Goal: Check status: Check status

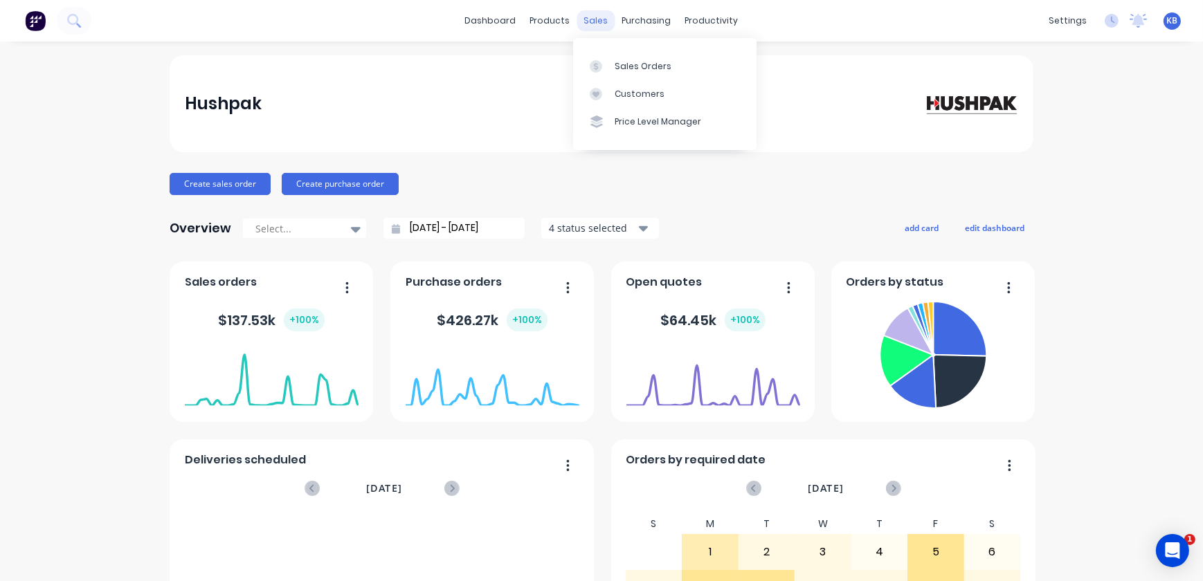
click at [595, 26] on div "sales" at bounding box center [596, 20] width 38 height 21
click at [602, 64] on div at bounding box center [600, 66] width 21 height 12
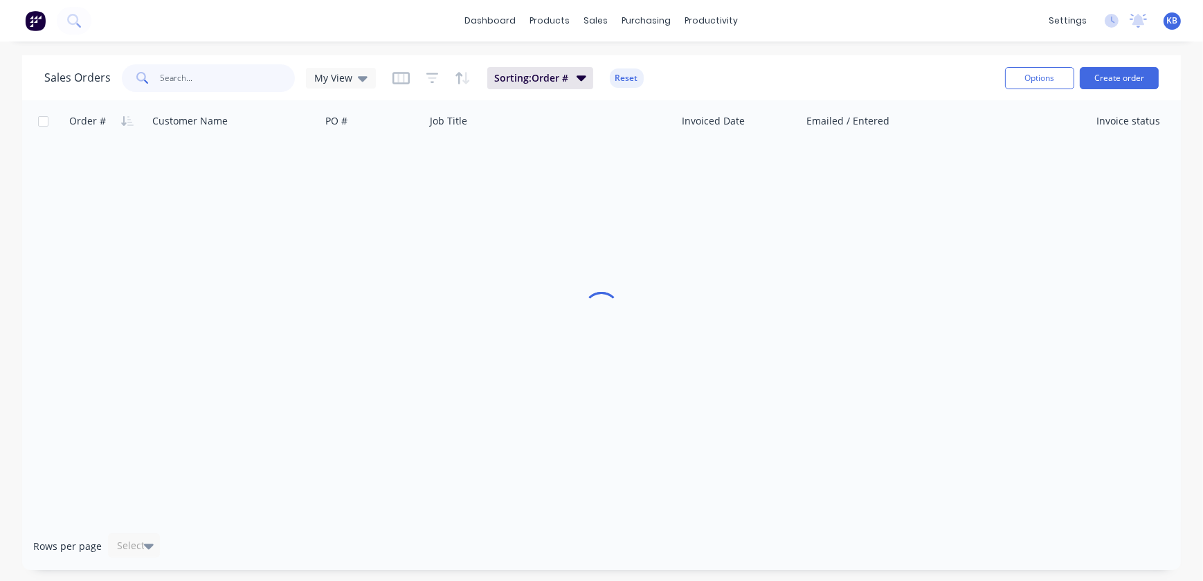
click at [255, 78] on input "text" at bounding box center [228, 78] width 135 height 28
paste input "4500836917"
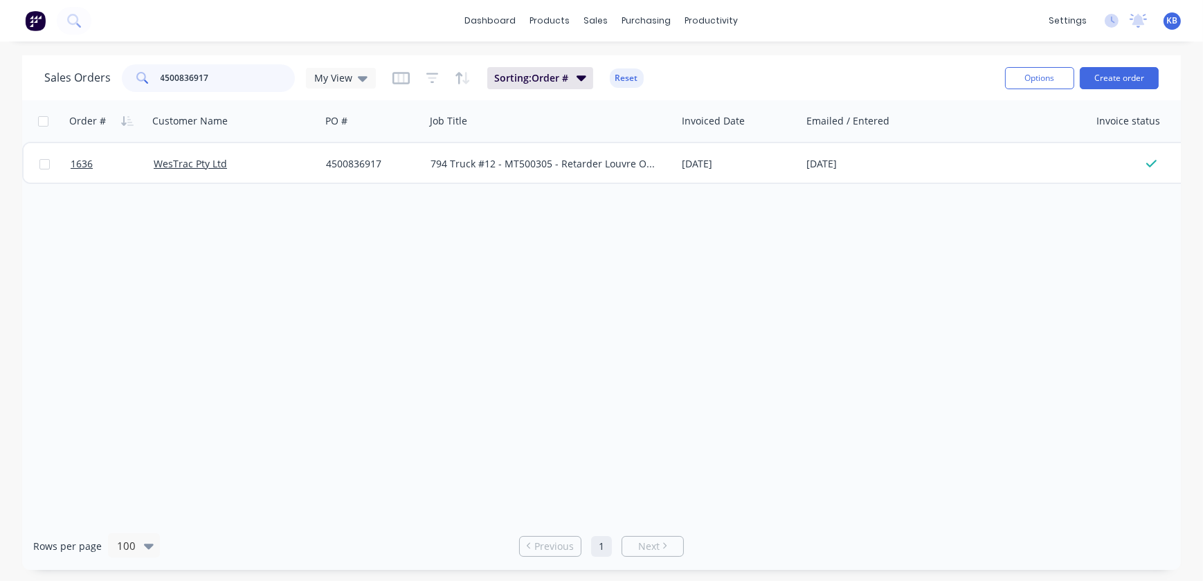
click at [203, 82] on input "4500836917" at bounding box center [228, 78] width 135 height 28
drag, startPoint x: 221, startPoint y: 79, endPoint x: 60, endPoint y: 53, distance: 163.3
click at [60, 53] on div "dashboard products sales purchasing productivity dashboard products Product Cat…" at bounding box center [601, 290] width 1203 height 581
paste input "7445"
drag, startPoint x: 206, startPoint y: 72, endPoint x: 44, endPoint y: 74, distance: 162.0
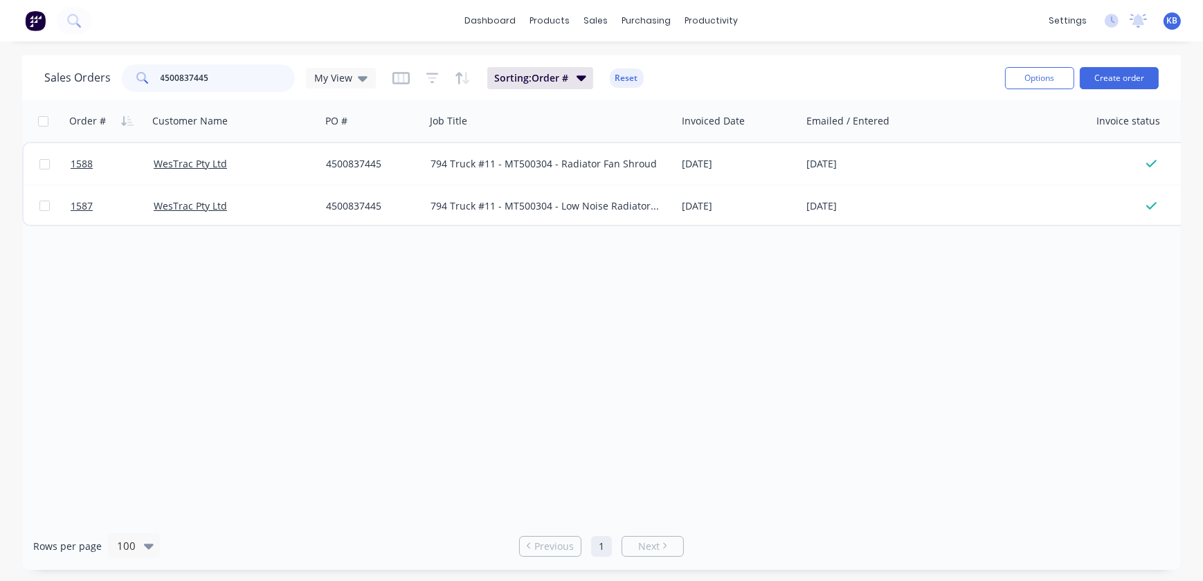
click at [46, 74] on div "Sales Orders 4500837445 My View" at bounding box center [210, 78] width 332 height 28
paste input "247"
click at [162, 307] on div "Order # Customer Name PO # Job Title Invoiced Date Emailed / Entered Invoice st…" at bounding box center [601, 311] width 1159 height 422
drag, startPoint x: 235, startPoint y: 74, endPoint x: 130, endPoint y: 80, distance: 104.7
click at [130, 80] on div "4500837247" at bounding box center [208, 78] width 173 height 28
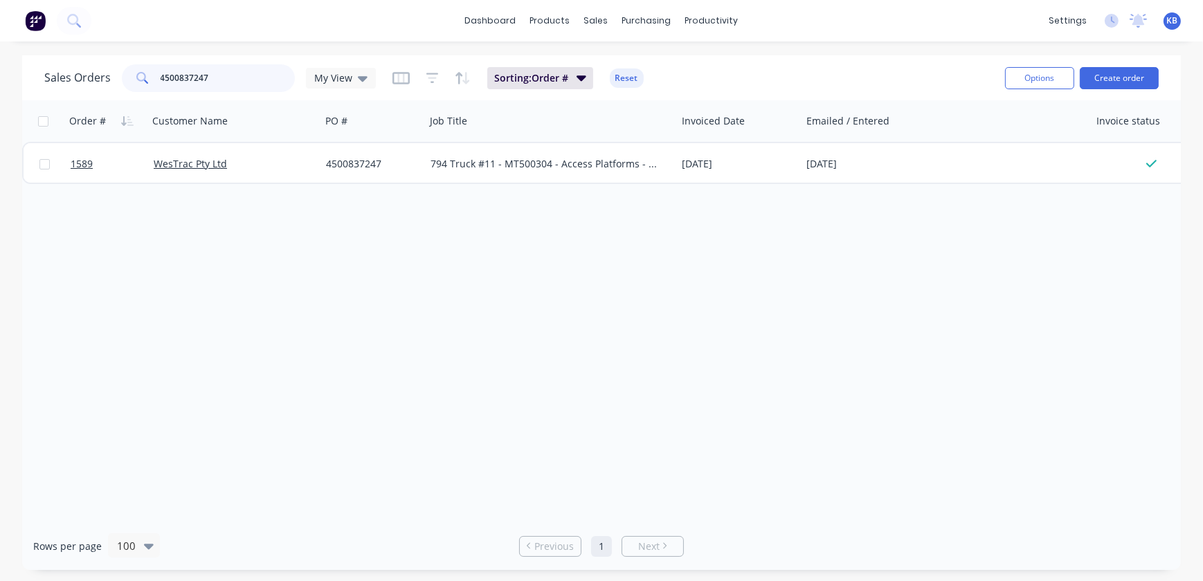
paste input "00001955"
drag, startPoint x: 178, startPoint y: 76, endPoint x: 82, endPoint y: 73, distance: 95.6
click at [82, 73] on div "Sales Orders 00001955 My View" at bounding box center [210, 78] width 332 height 28
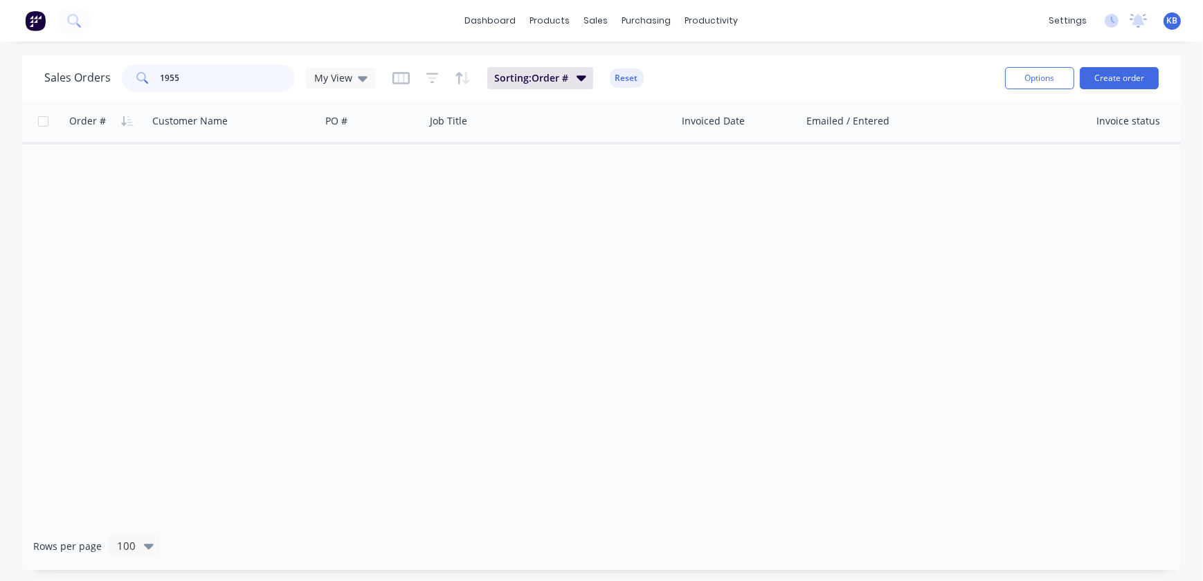
click at [206, 82] on input "1955" at bounding box center [228, 78] width 135 height 28
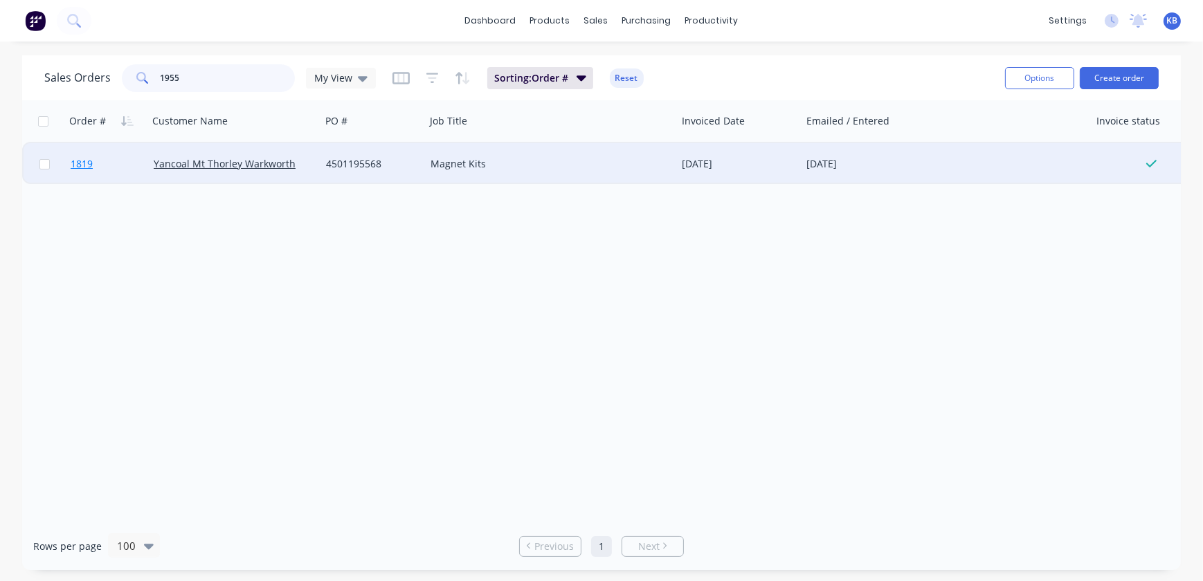
type input "1955"
click at [71, 164] on span "1819" at bounding box center [82, 164] width 22 height 14
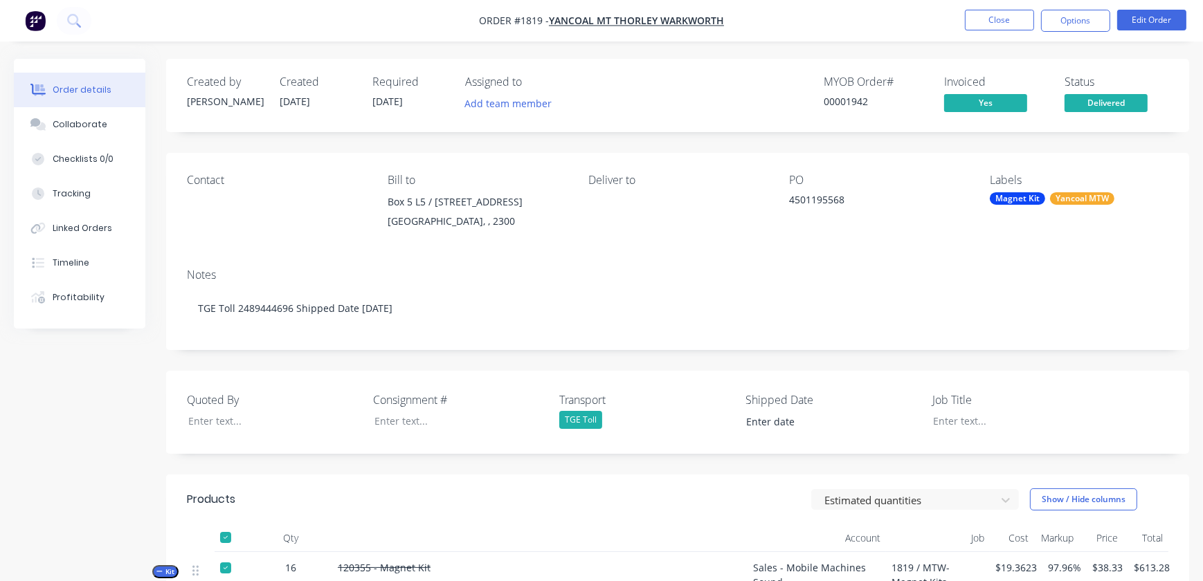
type input "[DATE]"
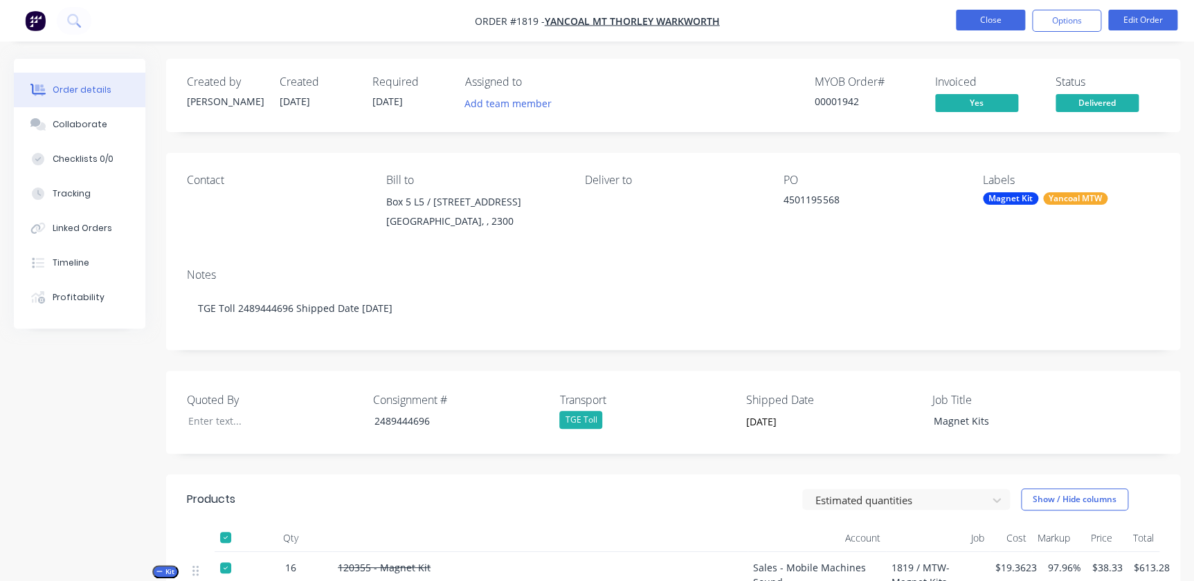
click at [983, 22] on button "Close" at bounding box center [990, 20] width 69 height 21
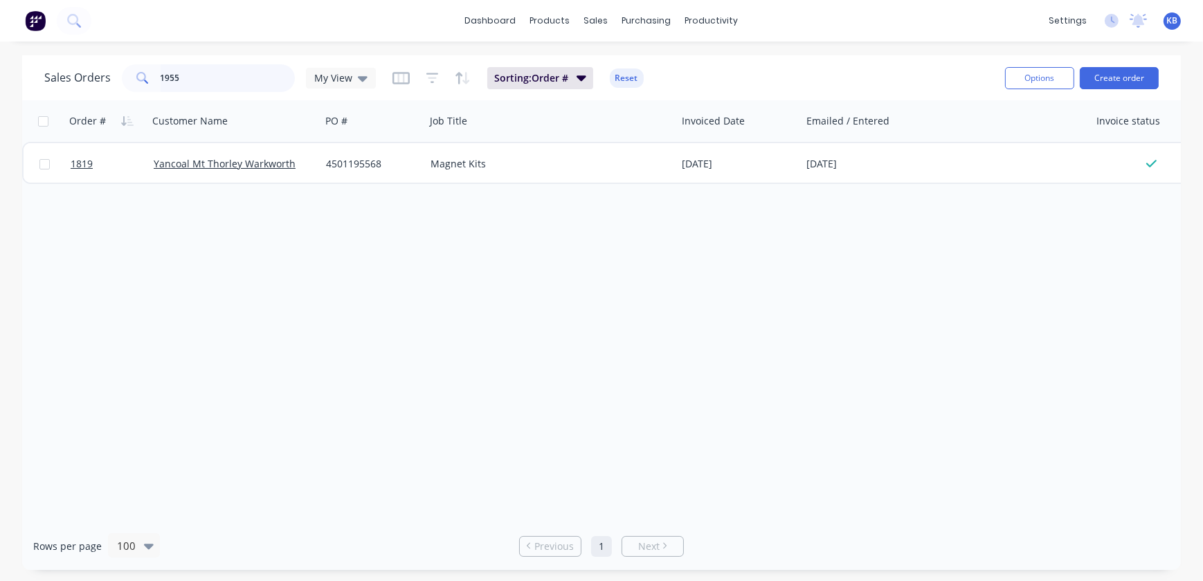
click at [218, 74] on input "1955" at bounding box center [228, 78] width 135 height 28
click at [373, 87] on div "My View" at bounding box center [341, 78] width 70 height 21
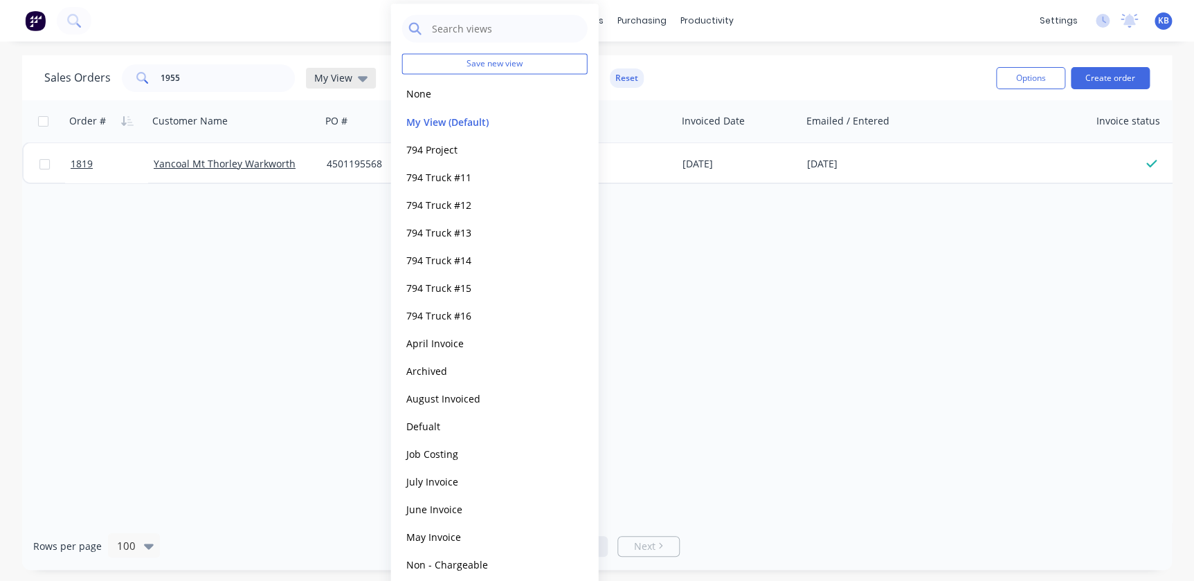
click at [369, 84] on div "My View" at bounding box center [341, 78] width 70 height 21
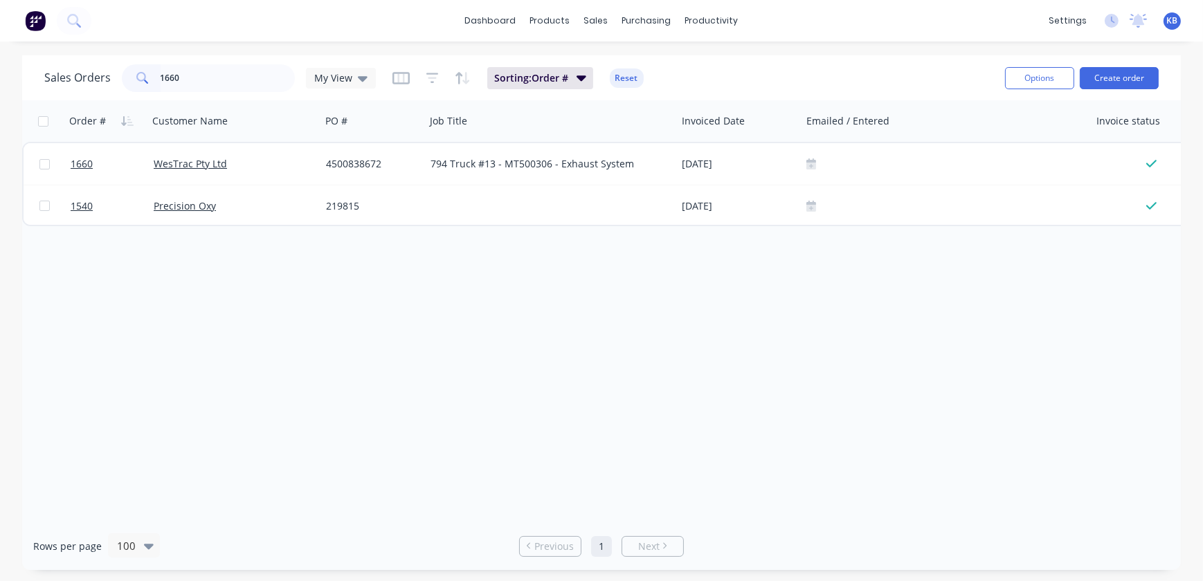
scroll to position [0, 671]
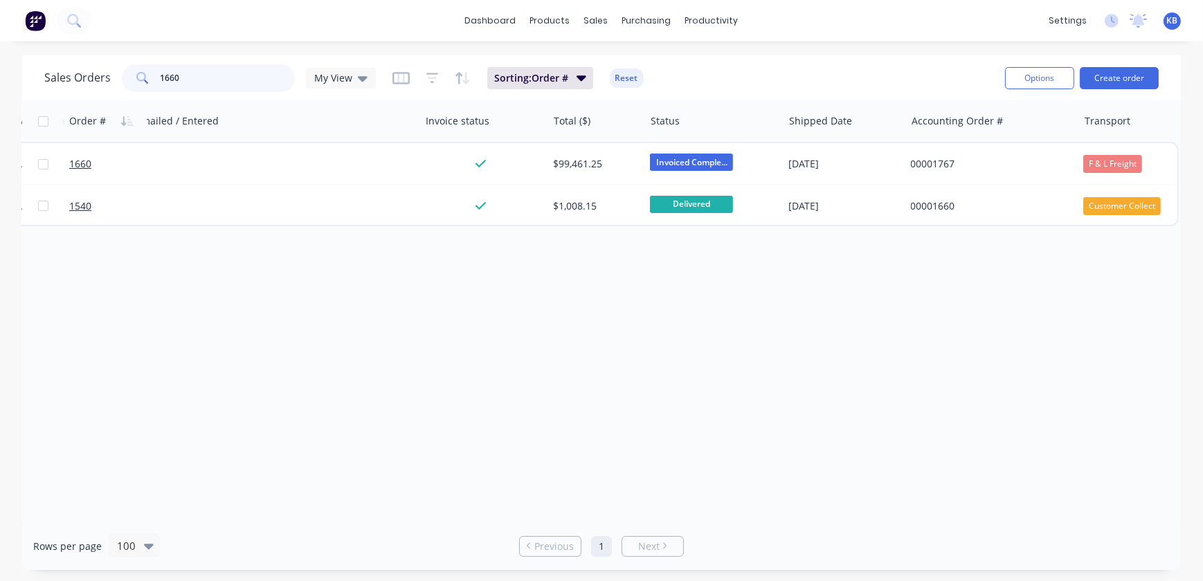
drag, startPoint x: 216, startPoint y: 80, endPoint x: 80, endPoint y: 65, distance: 137.1
click at [84, 69] on div "Sales Orders 1660 My View" at bounding box center [210, 78] width 332 height 28
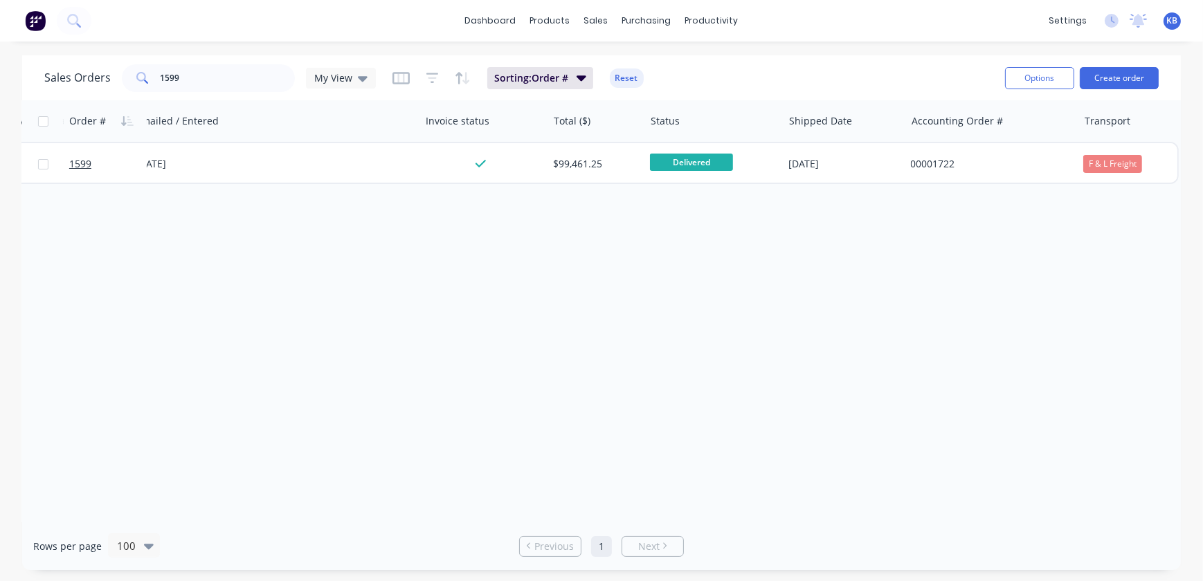
drag, startPoint x: 522, startPoint y: 513, endPoint x: 599, endPoint y: 516, distance: 76.9
click at [599, 516] on div "Order # Customer Name PO # Job Title Invoiced Date Emailed / Entered Invoice st…" at bounding box center [601, 311] width 1159 height 422
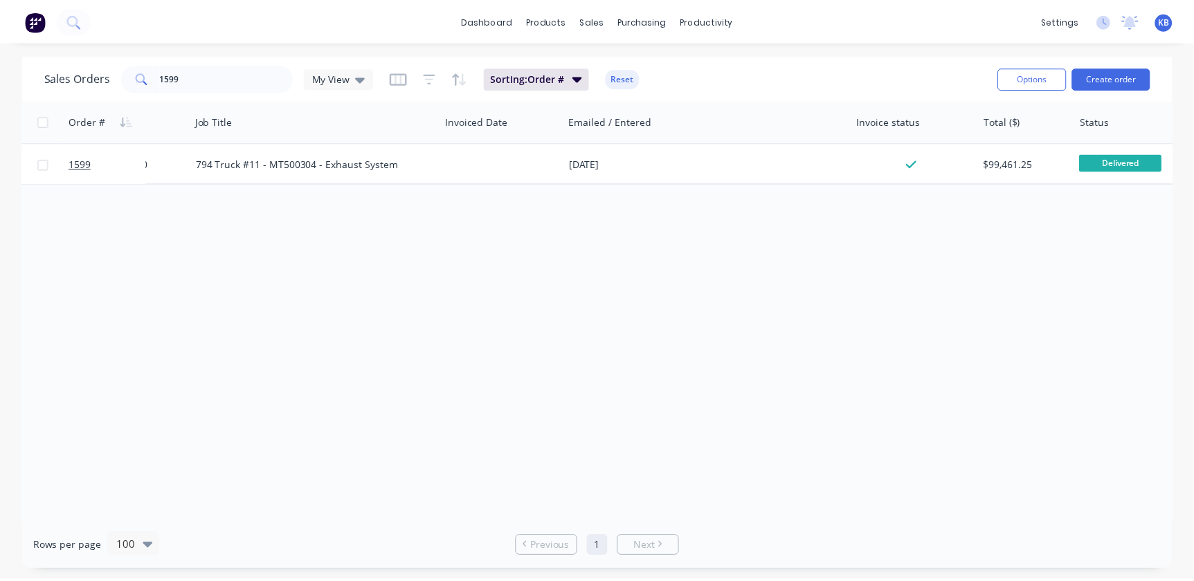
scroll to position [0, 223]
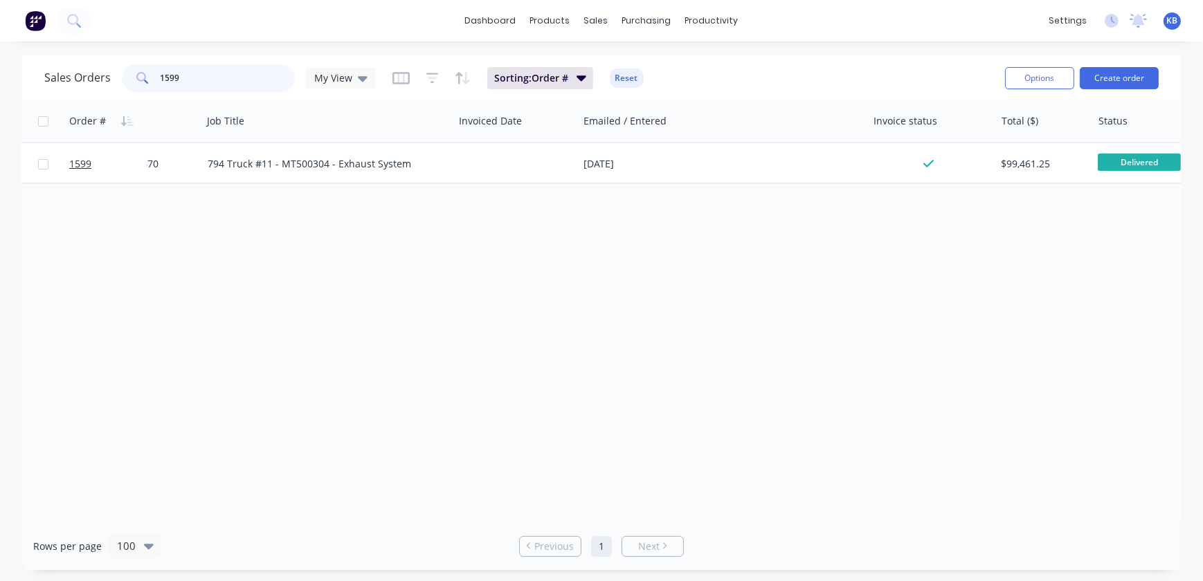
click at [196, 66] on input "1599" at bounding box center [228, 78] width 135 height 28
drag, startPoint x: 184, startPoint y: 73, endPoint x: 112, endPoint y: 72, distance: 72.0
click at [112, 72] on div "Sales Orders 1599 My View" at bounding box center [210, 78] width 332 height 28
paste input "4500837271"
drag, startPoint x: 235, startPoint y: 90, endPoint x: 81, endPoint y: 80, distance: 154.7
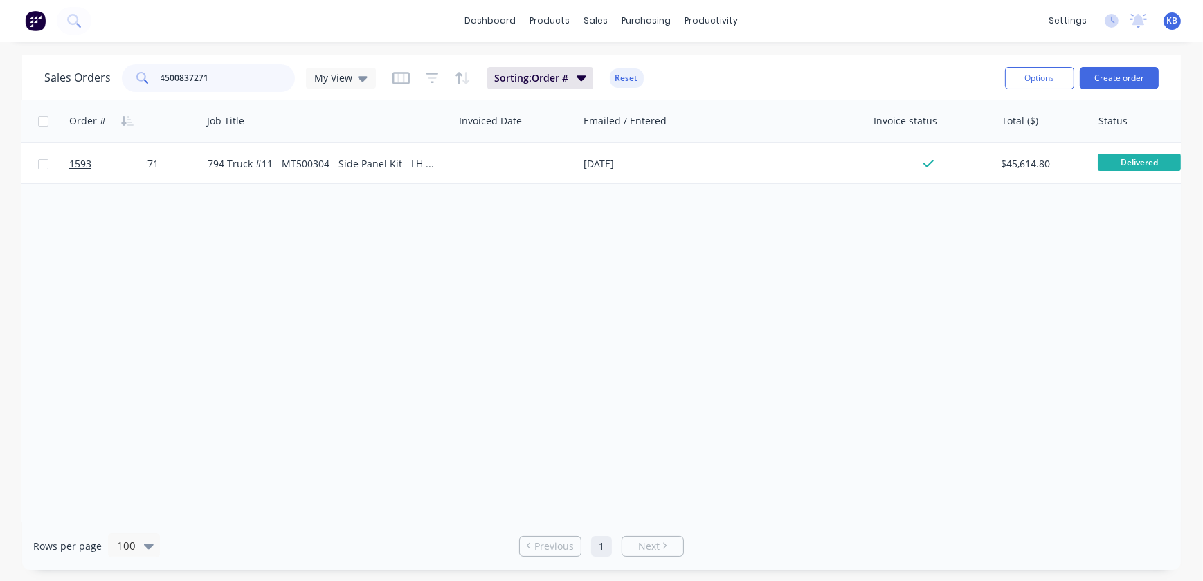
click at [81, 80] on div "Sales Orders 4500837271 My View" at bounding box center [210, 78] width 332 height 28
paste input "005"
click at [226, 87] on input "4500837005" at bounding box center [228, 78] width 135 height 28
drag, startPoint x: 225, startPoint y: 82, endPoint x: 136, endPoint y: 79, distance: 89.4
click at [136, 79] on div "4500837005" at bounding box center [208, 78] width 173 height 28
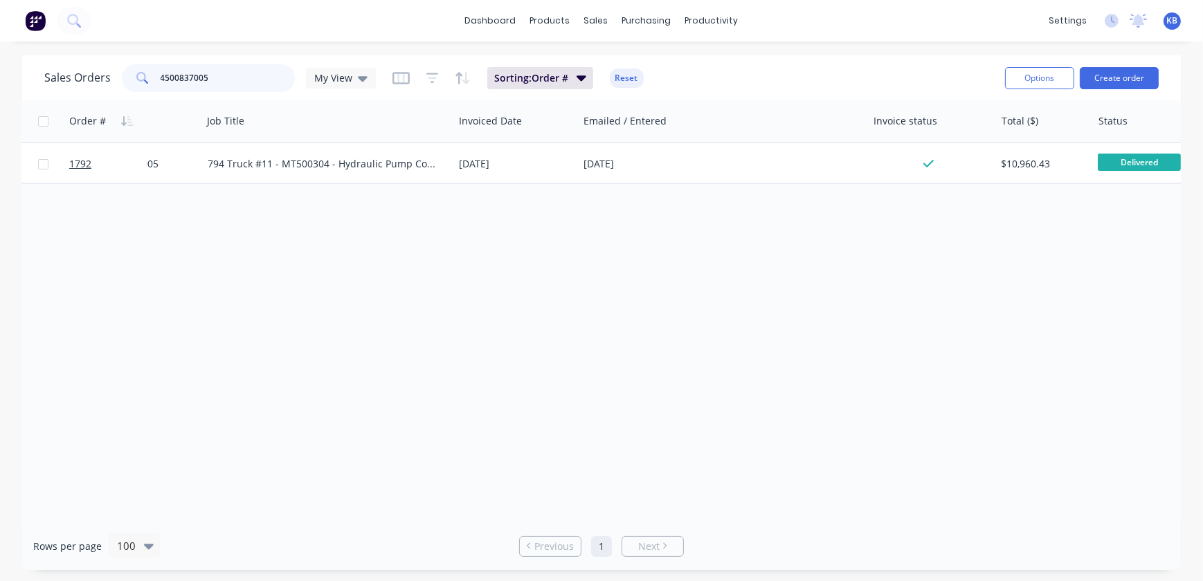
drag, startPoint x: 220, startPoint y: 80, endPoint x: 30, endPoint y: 55, distance: 191.3
click at [30, 55] on div "dashboard products sales purchasing productivity dashboard products Product Cat…" at bounding box center [601, 290] width 1203 height 581
paste input "447"
drag, startPoint x: 239, startPoint y: 82, endPoint x: 45, endPoint y: 80, distance: 193.8
click at [45, 80] on div "Sales Orders 4500837447 My View" at bounding box center [210, 78] width 332 height 28
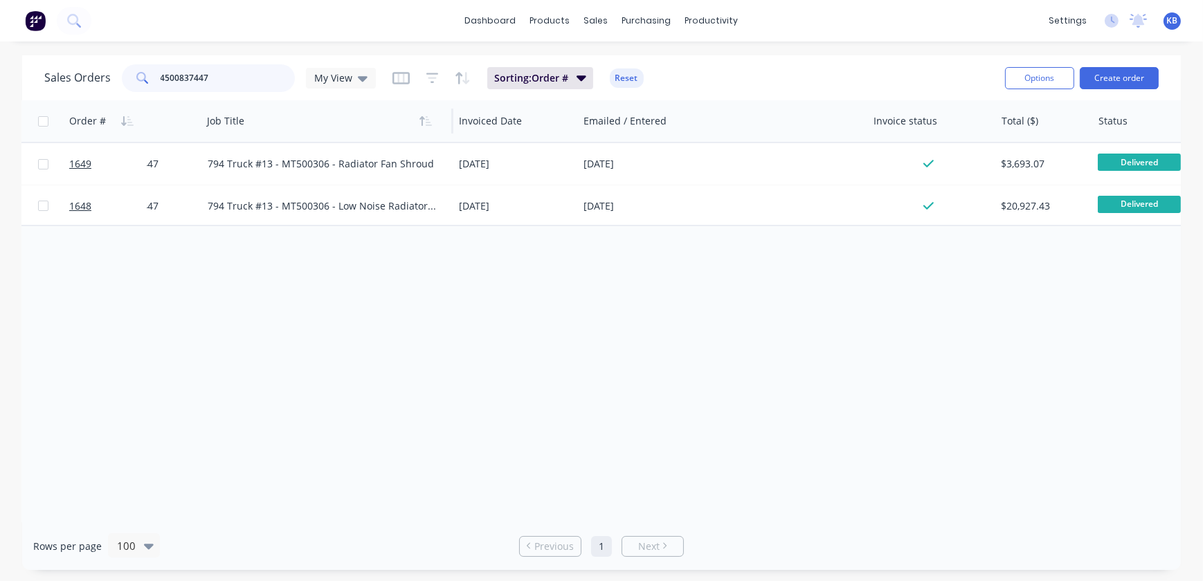
paste input "283"
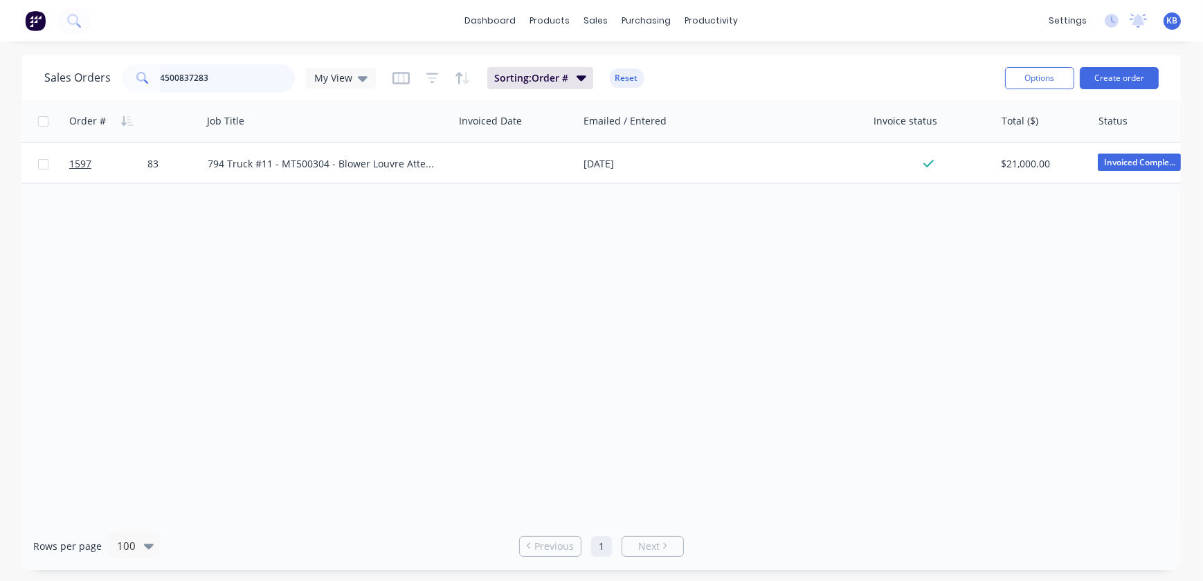
drag, startPoint x: 228, startPoint y: 77, endPoint x: 58, endPoint y: 77, distance: 170.3
click at [58, 77] on div "Sales Orders 4500837283 My View" at bounding box center [210, 78] width 332 height 28
paste input "62"
click at [207, 91] on input "4500837262" at bounding box center [228, 78] width 135 height 28
drag, startPoint x: 225, startPoint y: 88, endPoint x: 105, endPoint y: 84, distance: 120.5
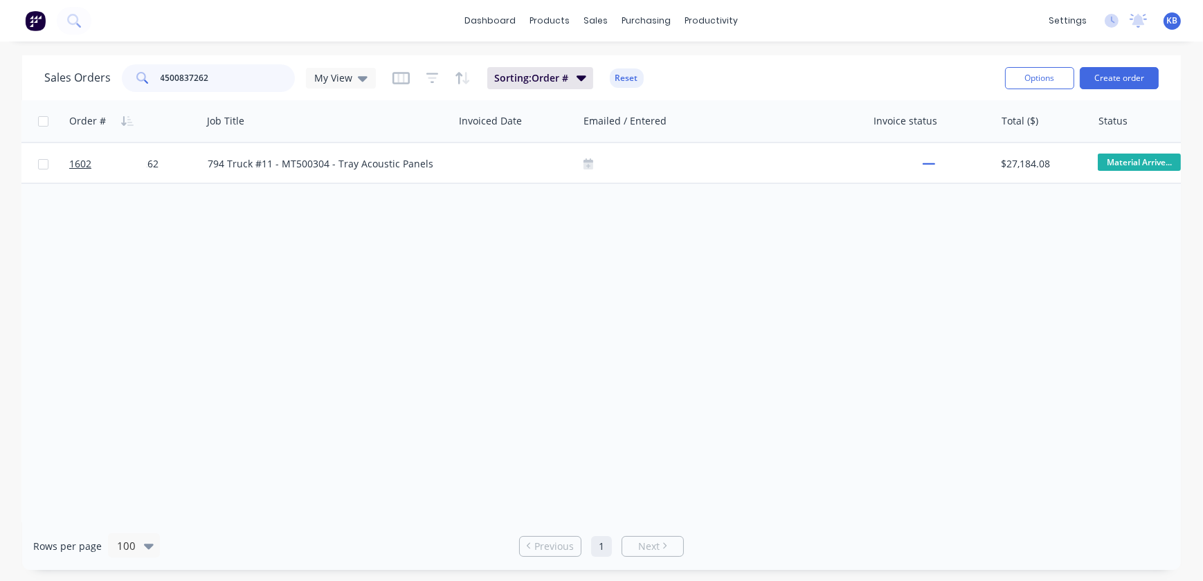
click at [105, 84] on div "Sales Orders 4500837262 My View" at bounding box center [210, 78] width 332 height 28
paste input "$14,392.40"
click at [202, 83] on input "$14,392.40" at bounding box center [228, 78] width 135 height 28
drag, startPoint x: 181, startPoint y: 82, endPoint x: 130, endPoint y: 82, distance: 50.5
click at [130, 82] on div "$14,392.40" at bounding box center [208, 78] width 173 height 28
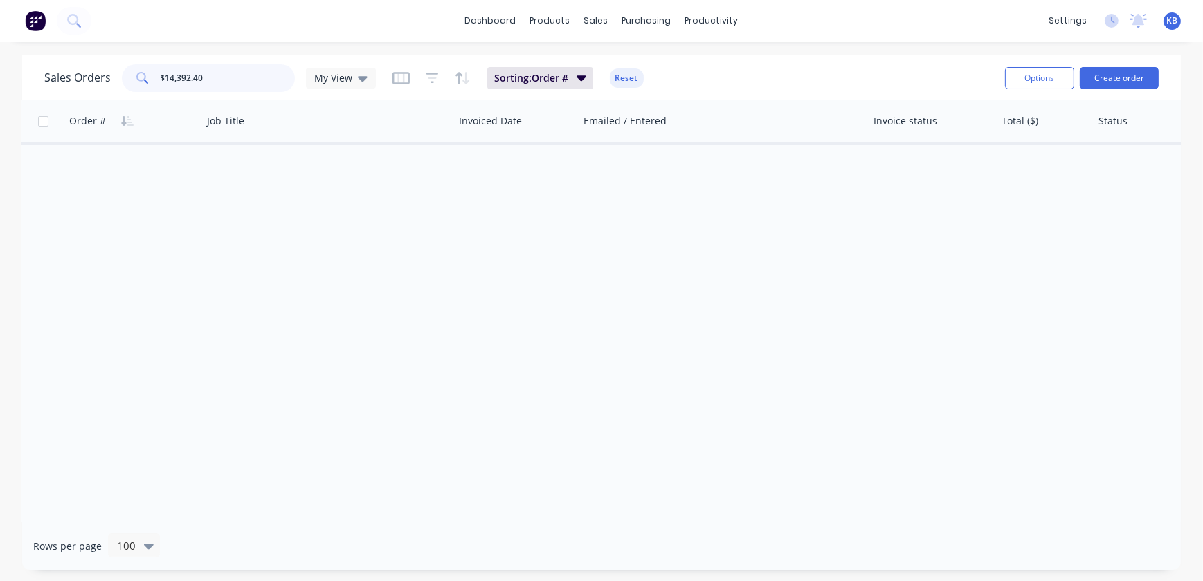
paste input "4500837229"
drag, startPoint x: 242, startPoint y: 72, endPoint x: 152, endPoint y: 70, distance: 90.0
click at [148, 72] on div "4500837229" at bounding box center [208, 78] width 173 height 28
paste input "48"
click at [251, 69] on input "4500837248" at bounding box center [228, 78] width 135 height 28
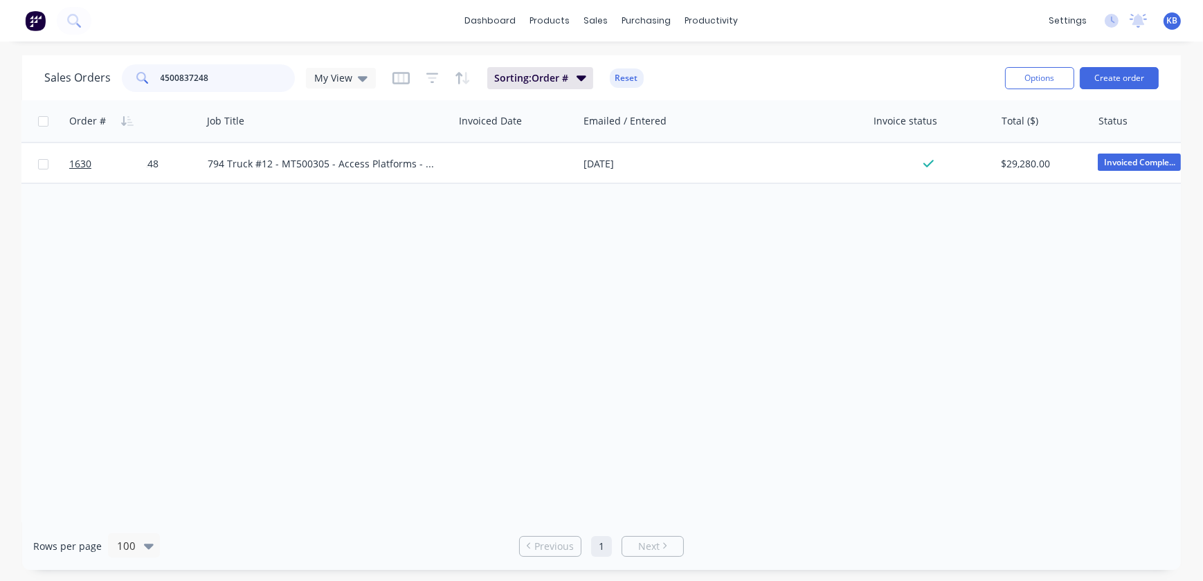
click at [118, 57] on div "Sales Orders 4500837248 My View Sorting: Order # Reset Options Create order" at bounding box center [601, 77] width 1159 height 45
paste input "8671"
drag, startPoint x: 207, startPoint y: 68, endPoint x: 127, endPoint y: 62, distance: 79.8
click at [127, 62] on div "Sales Orders 4500838671 My View Sorting: Order # Reset" at bounding box center [519, 78] width 950 height 34
paste input "7242"
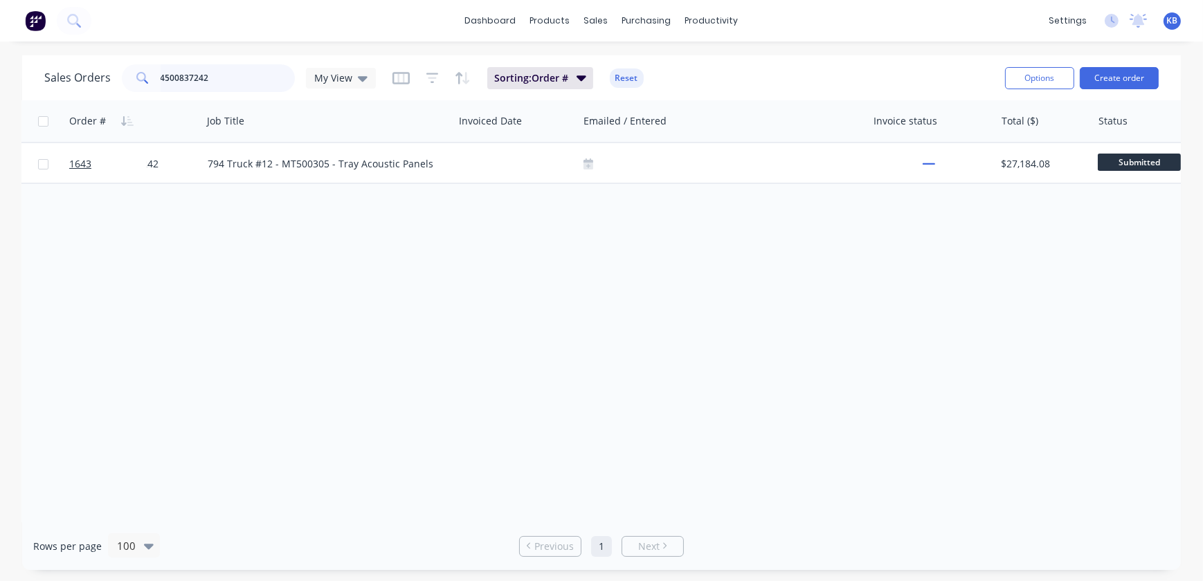
drag, startPoint x: 272, startPoint y: 77, endPoint x: 106, endPoint y: 73, distance: 166.2
click at [106, 73] on div "Sales Orders 4500837242 My View" at bounding box center [210, 78] width 332 height 28
paste input "6785"
drag, startPoint x: 225, startPoint y: 77, endPoint x: 96, endPoint y: 79, distance: 129.4
click at [80, 75] on div "Sales Orders 4500836785 My View" at bounding box center [210, 78] width 332 height 28
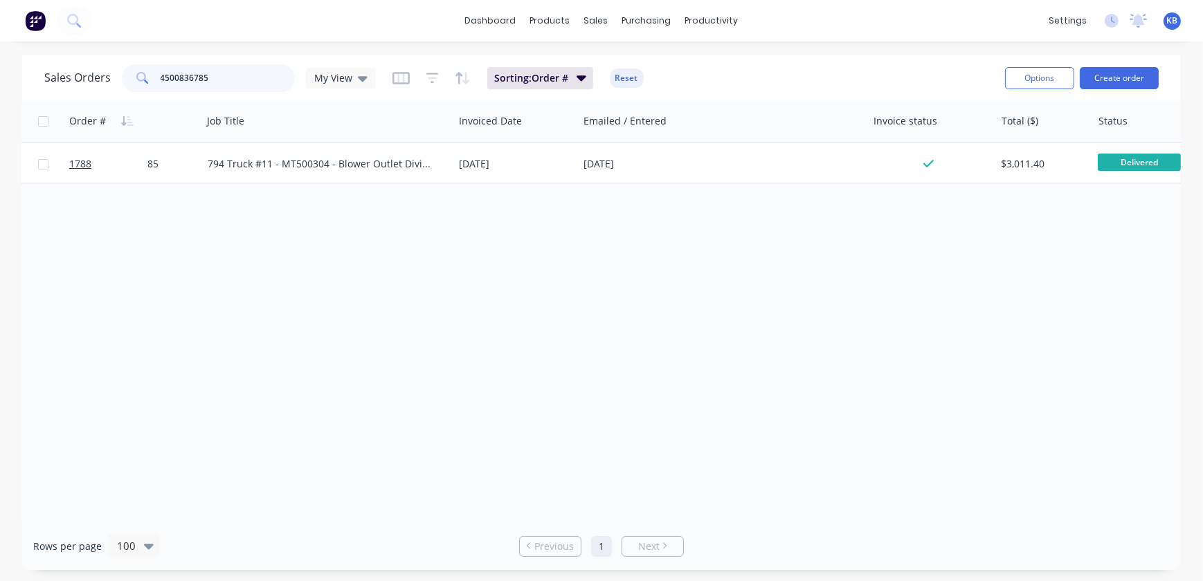
paste input "58"
drag, startPoint x: 208, startPoint y: 75, endPoint x: -51, endPoint y: 46, distance: 260.5
click at [0, 46] on html "dashboard products sales purchasing productivity dashboard products Product Cat…" at bounding box center [601, 290] width 1203 height 581
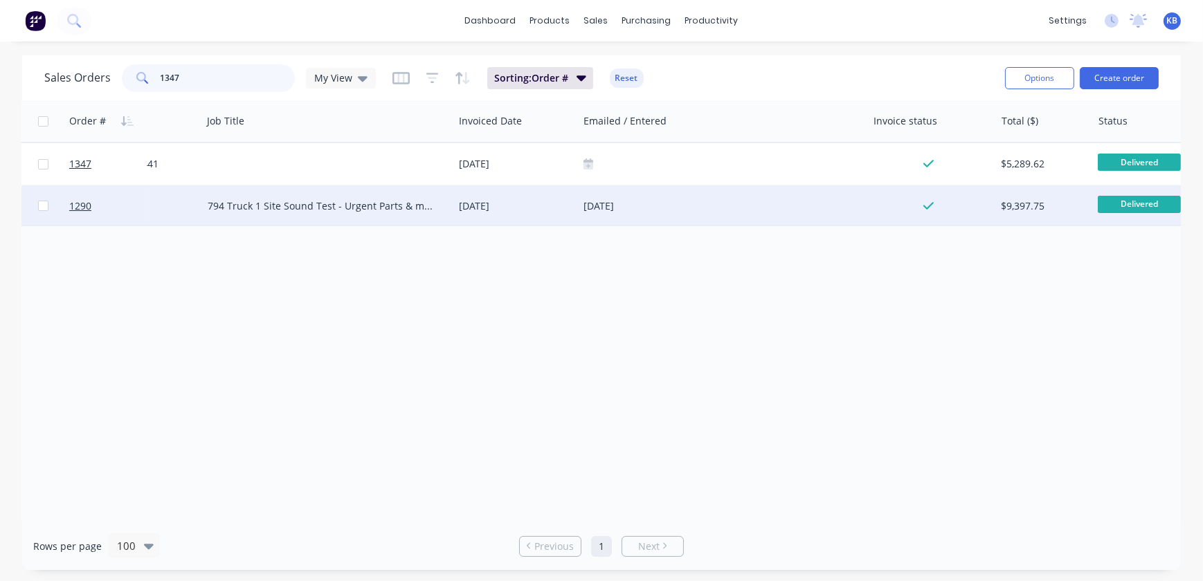
type input "1347"
click at [374, 215] on div "794 Truck 1 Site Sound Test - Urgent Parts & materials" at bounding box center [327, 206] width 251 height 42
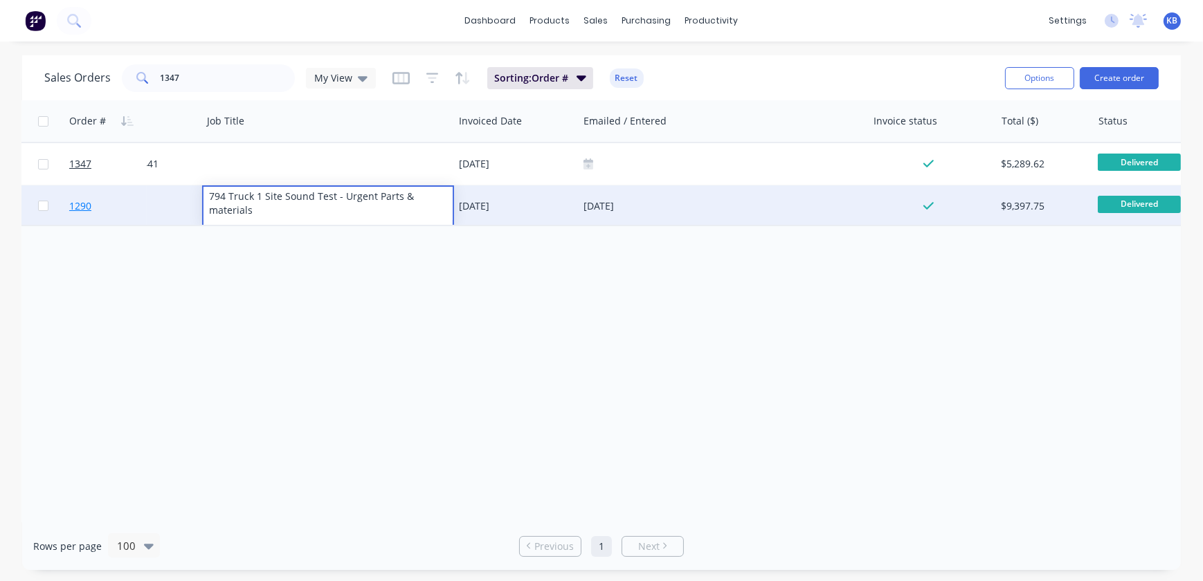
click at [120, 209] on link "1290" at bounding box center [110, 206] width 83 height 42
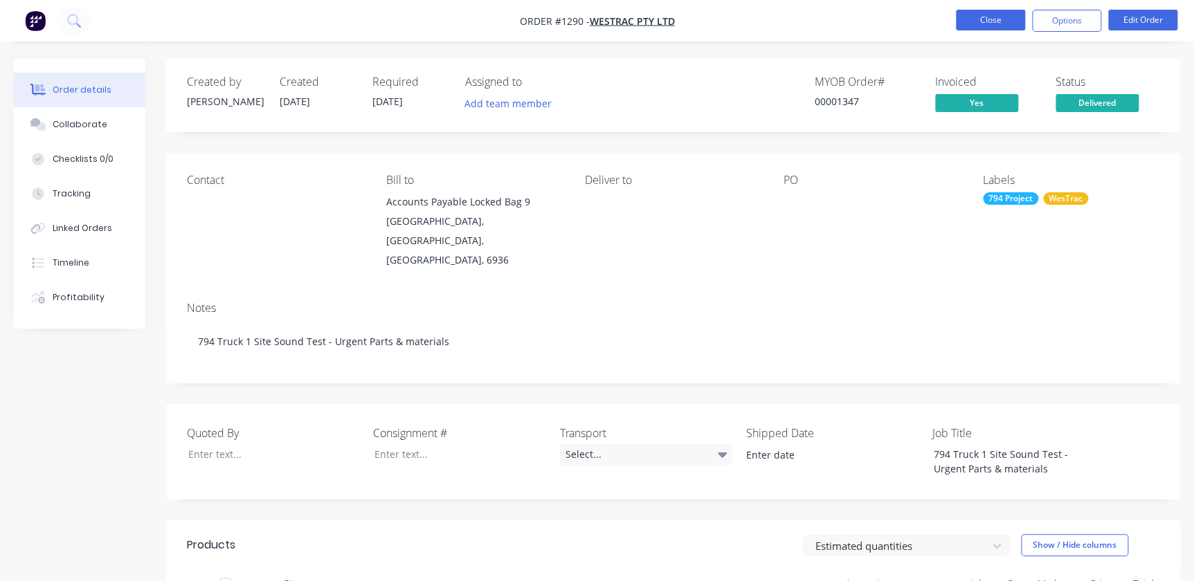
click at [968, 28] on button "Close" at bounding box center [990, 20] width 69 height 21
